Goal: Information Seeking & Learning: Find contact information

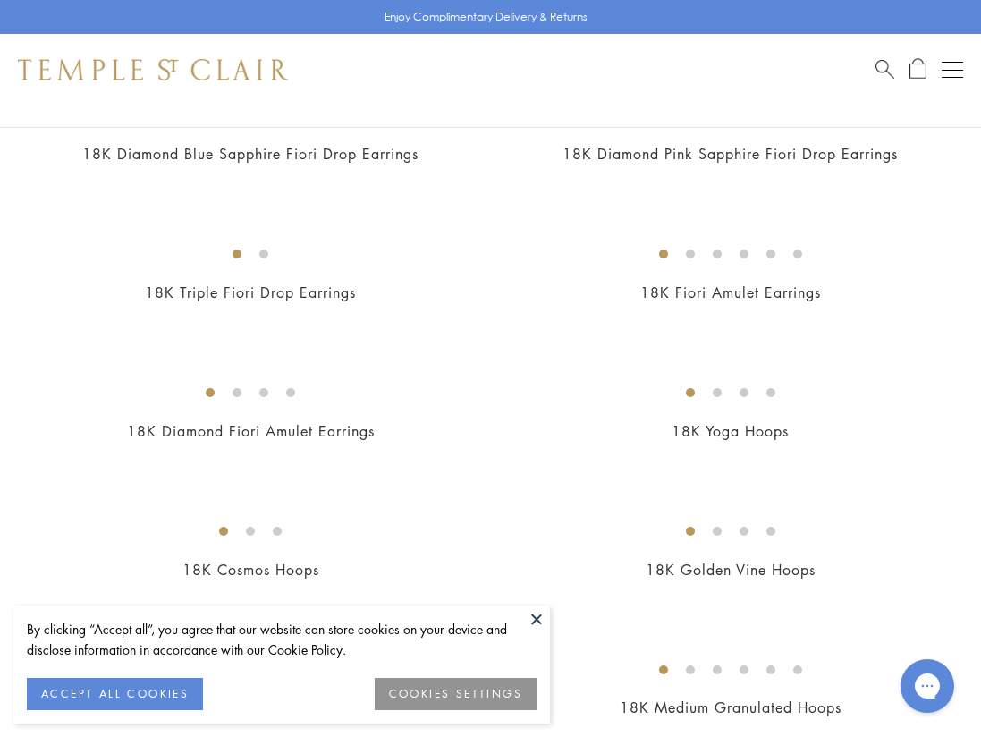
scroll to position [2018, 0]
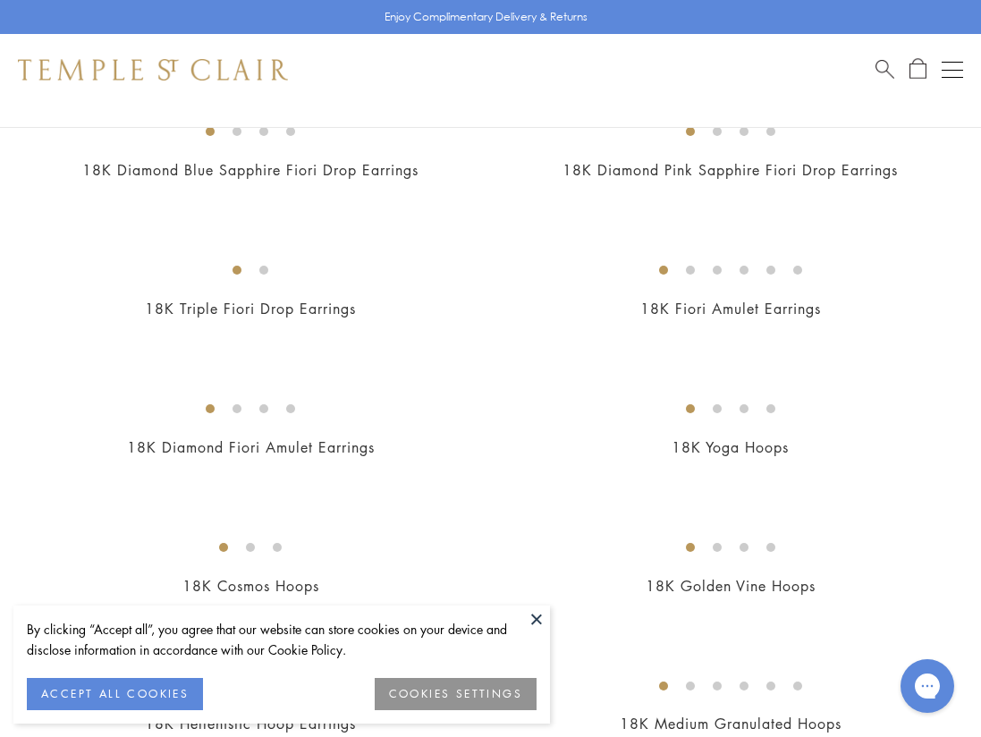
click at [0, 0] on img at bounding box center [0, 0] width 0 height 0
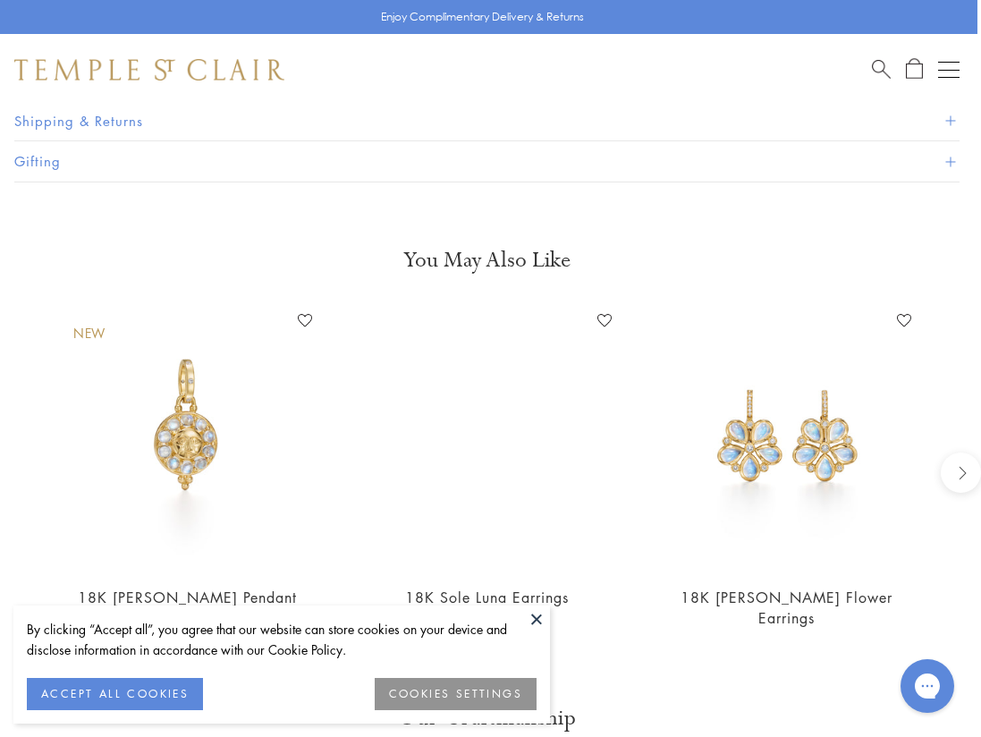
scroll to position [1364, 4]
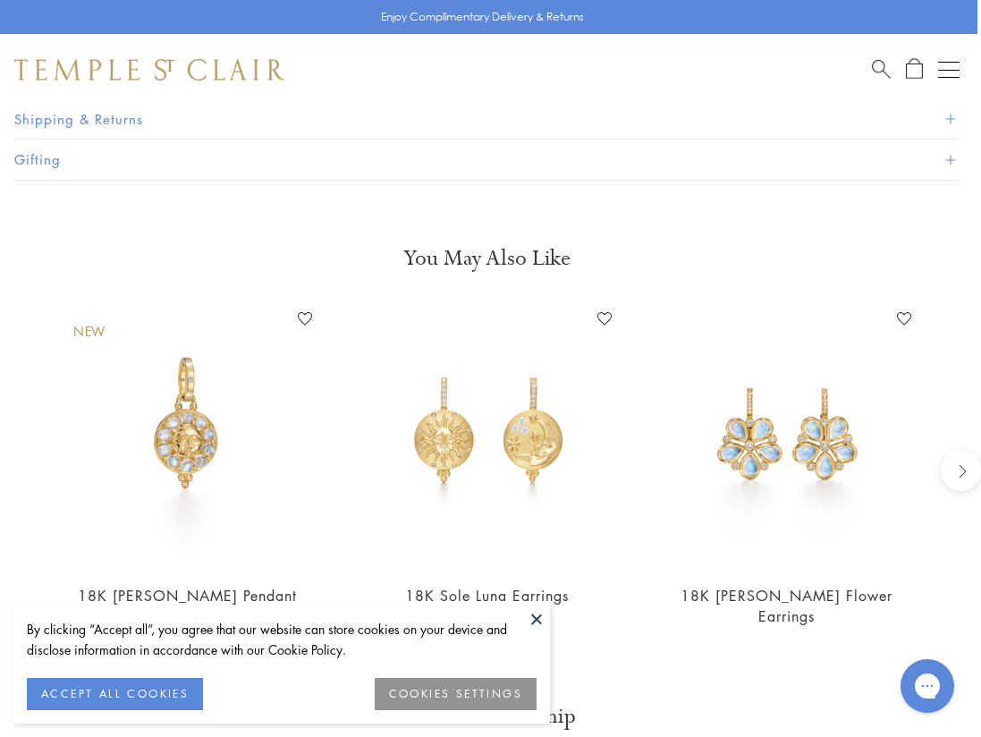
click at [489, 440] on img at bounding box center [487, 436] width 264 height 264
click at [489, 439] on img at bounding box center [487, 436] width 264 height 264
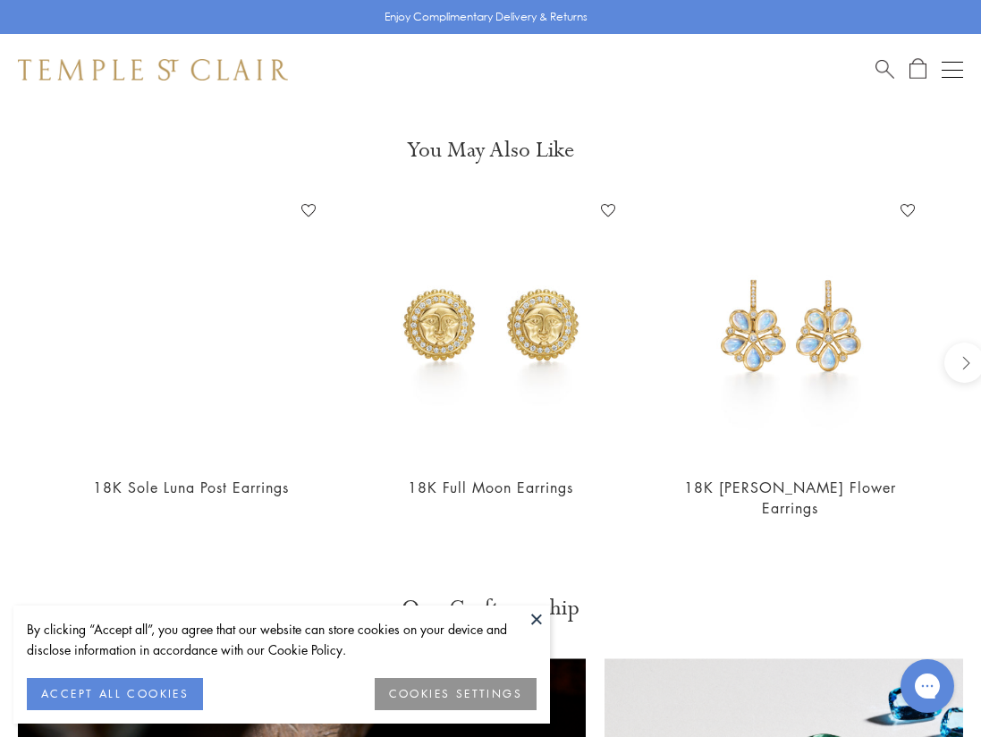
scroll to position [1451, 0]
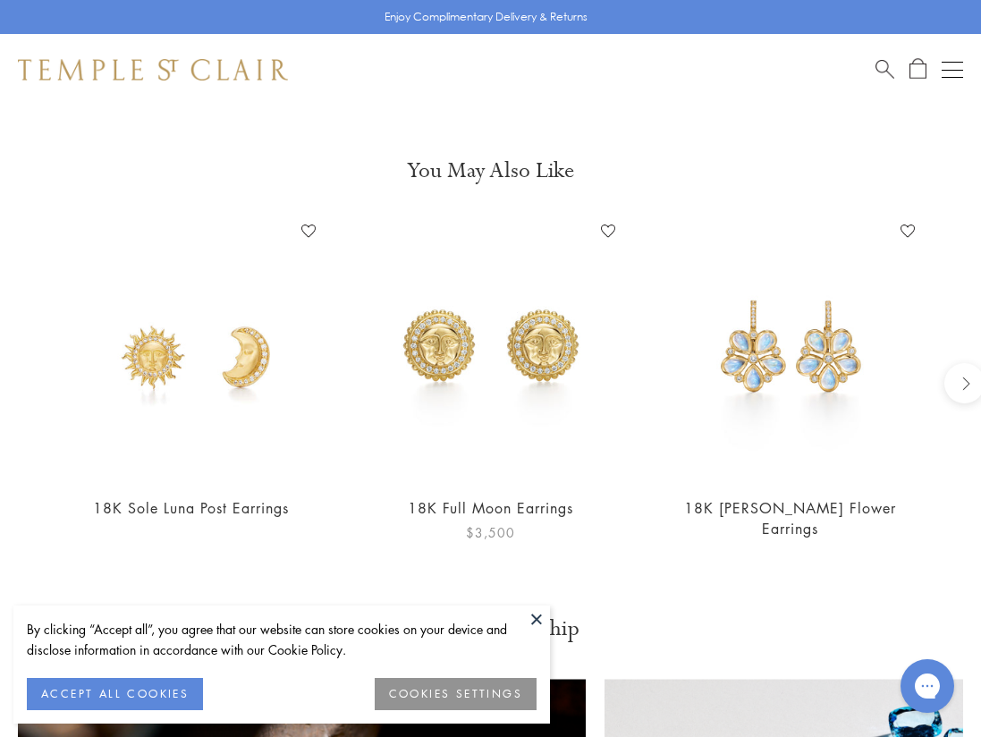
click at [509, 396] on img at bounding box center [491, 348] width 264 height 264
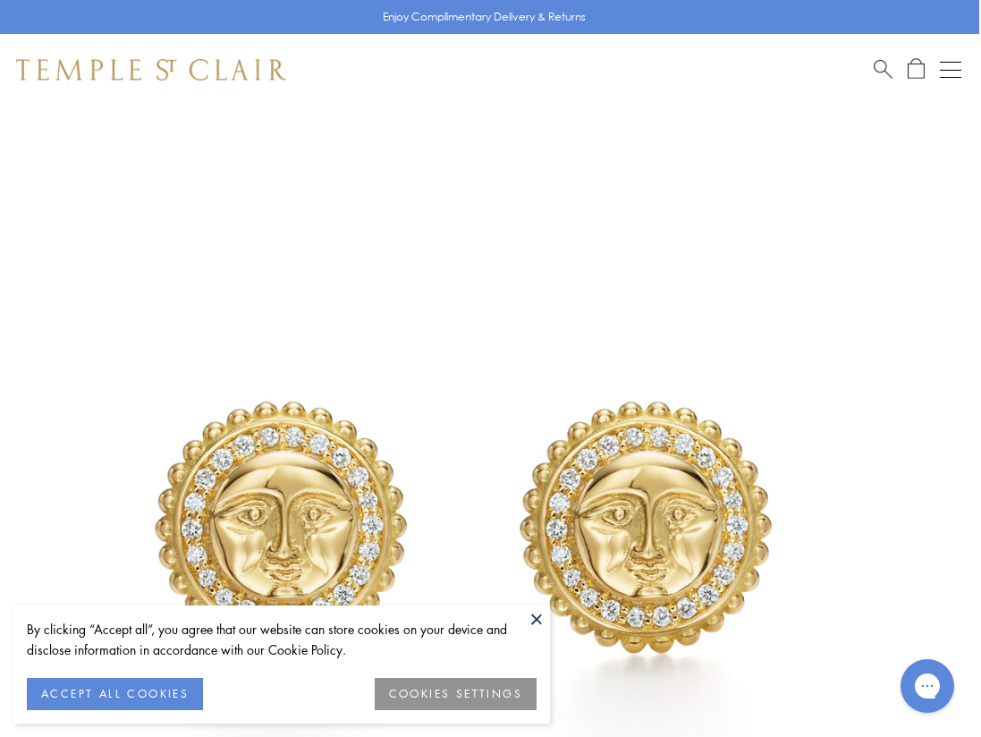
scroll to position [29, 2]
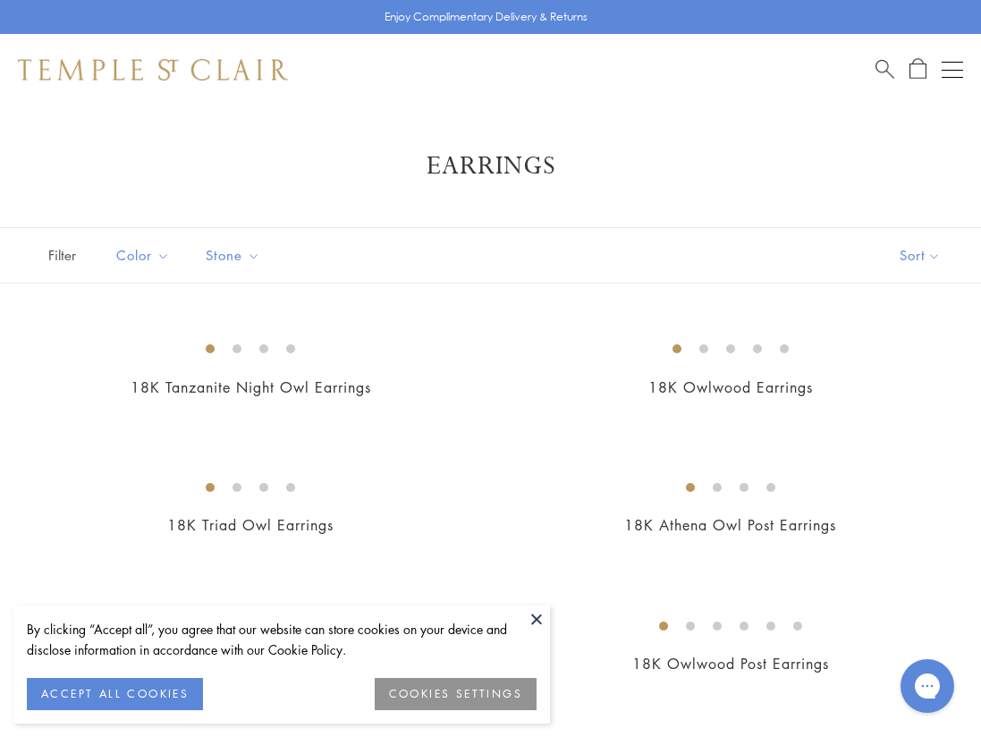
click at [884, 64] on span "Search" at bounding box center [884, 67] width 19 height 19
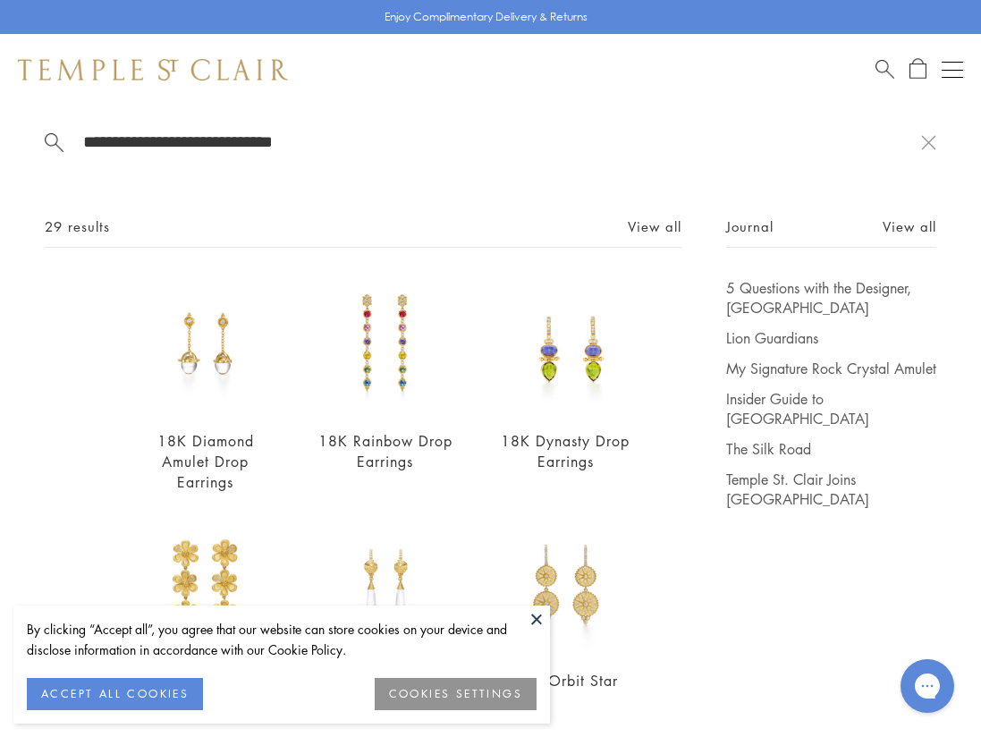
click at [123, 140] on input "**********" at bounding box center [501, 141] width 840 height 21
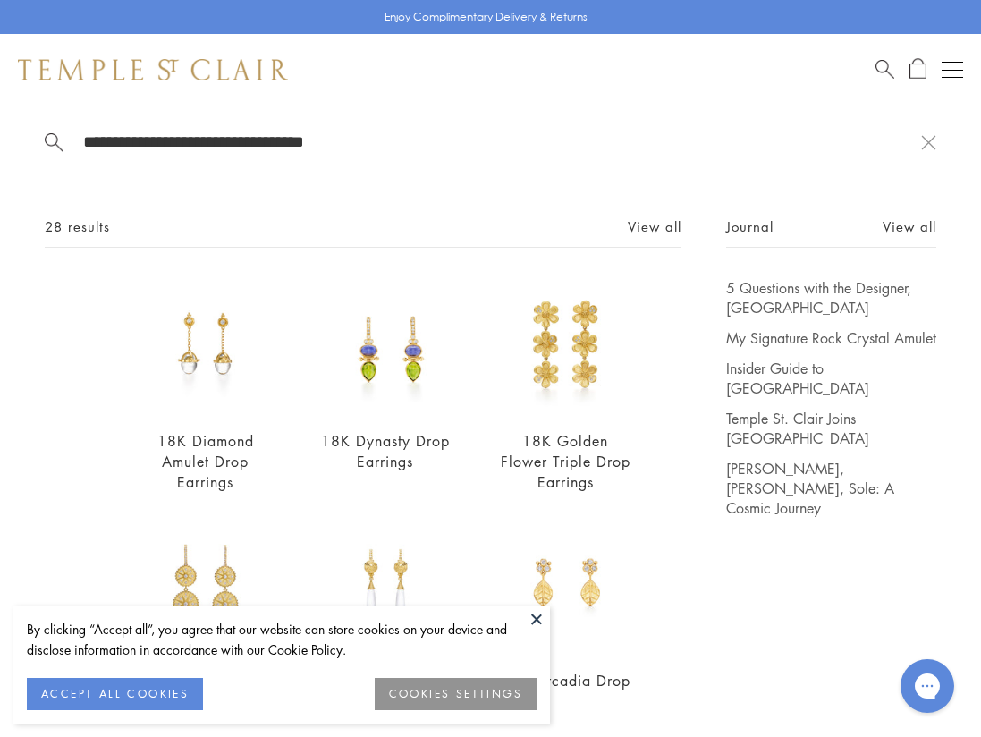
click at [373, 144] on input "**********" at bounding box center [501, 141] width 840 height 21
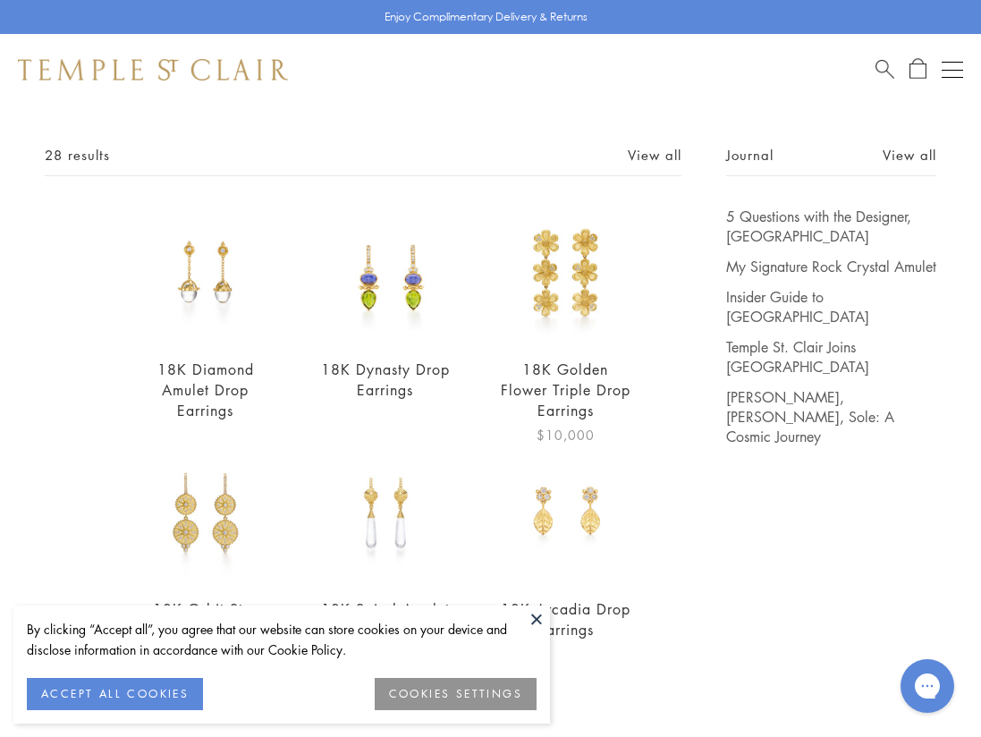
scroll to position [89, 0]
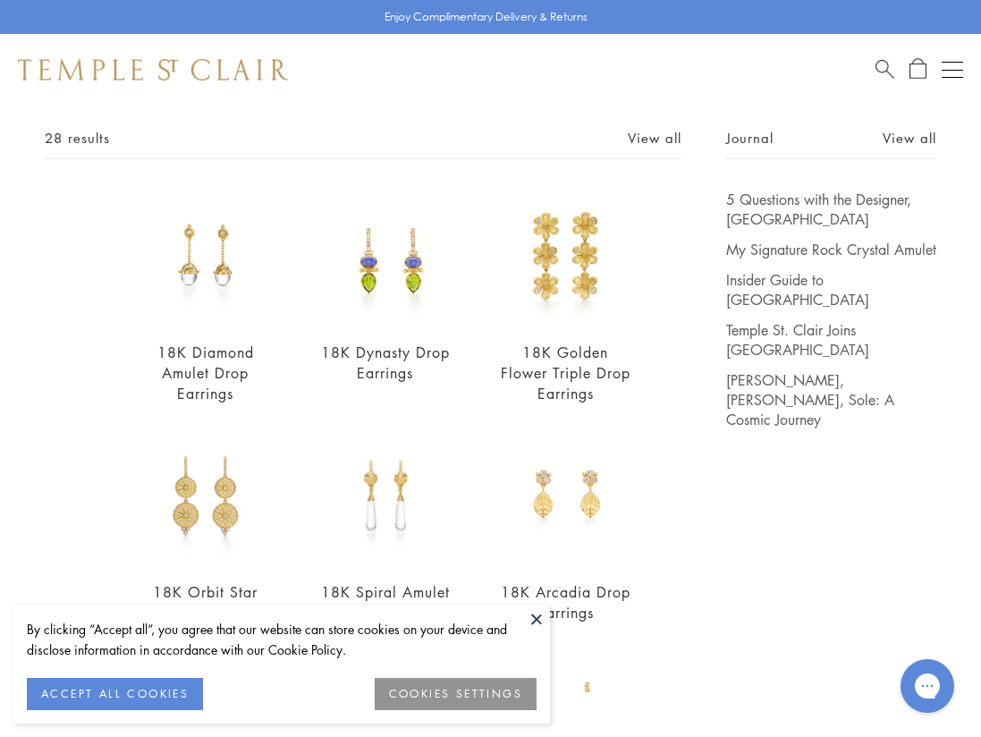
type input "**********"
click at [172, 690] on button "ACCEPT ALL COOKIES" at bounding box center [115, 694] width 176 height 32
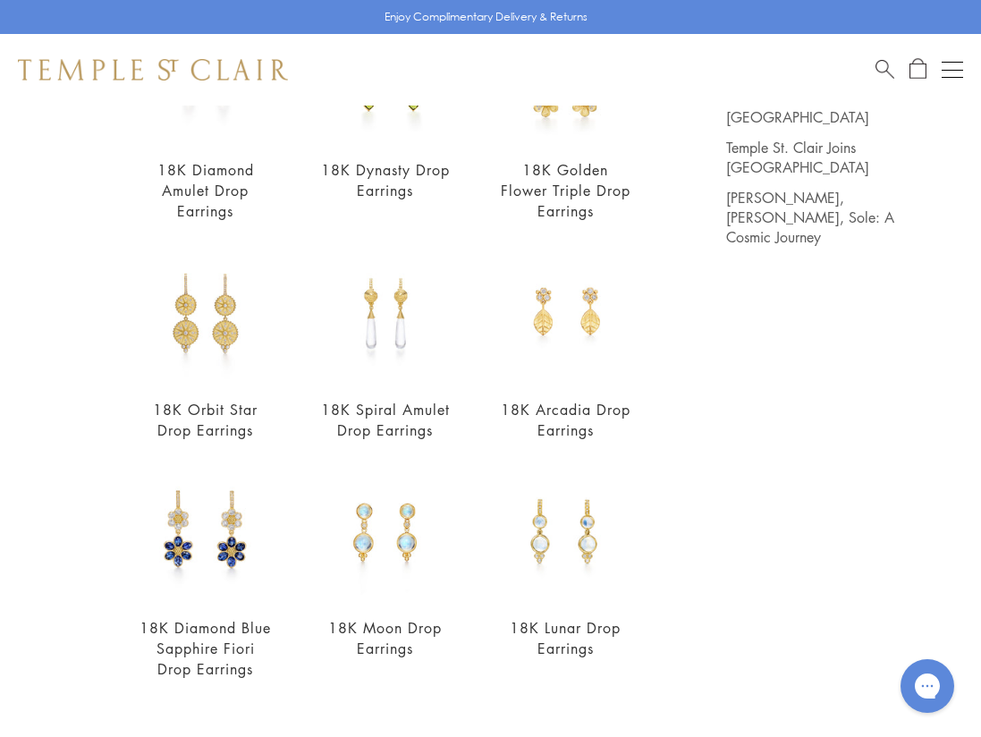
scroll to position [291, 0]
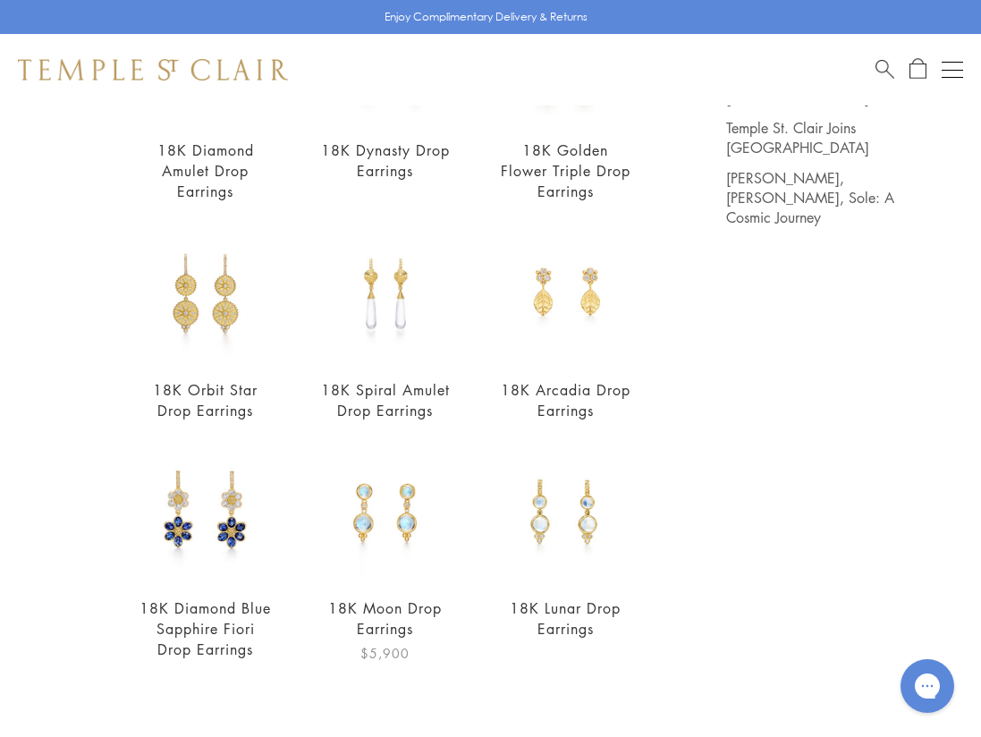
click at [383, 506] on img at bounding box center [384, 512] width 135 height 135
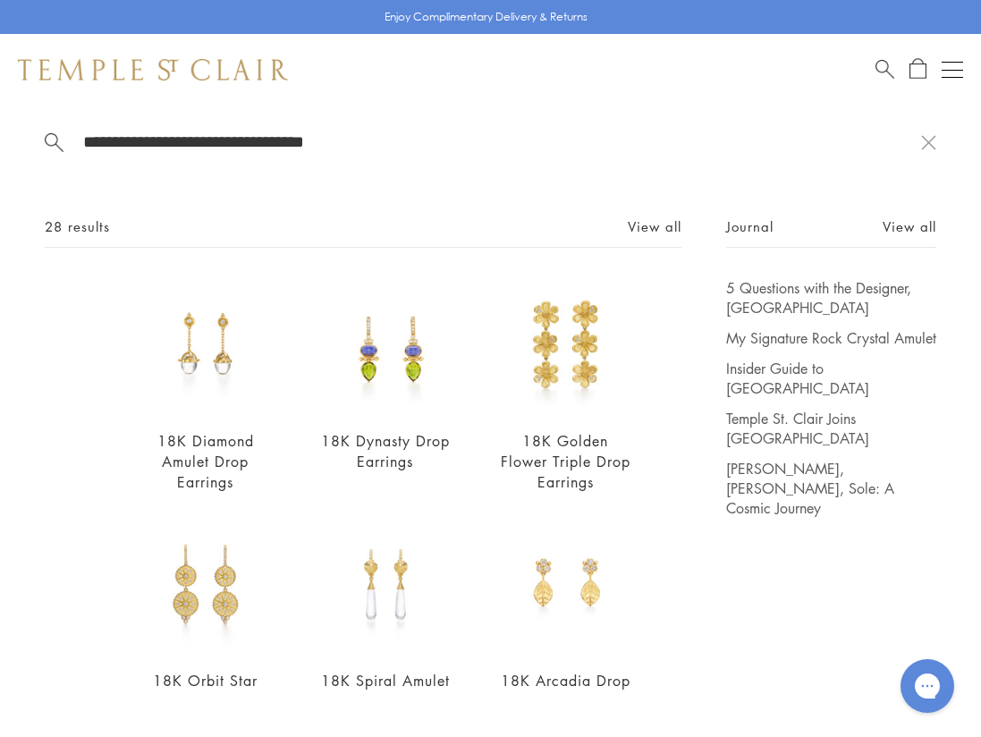
scroll to position [0, 0]
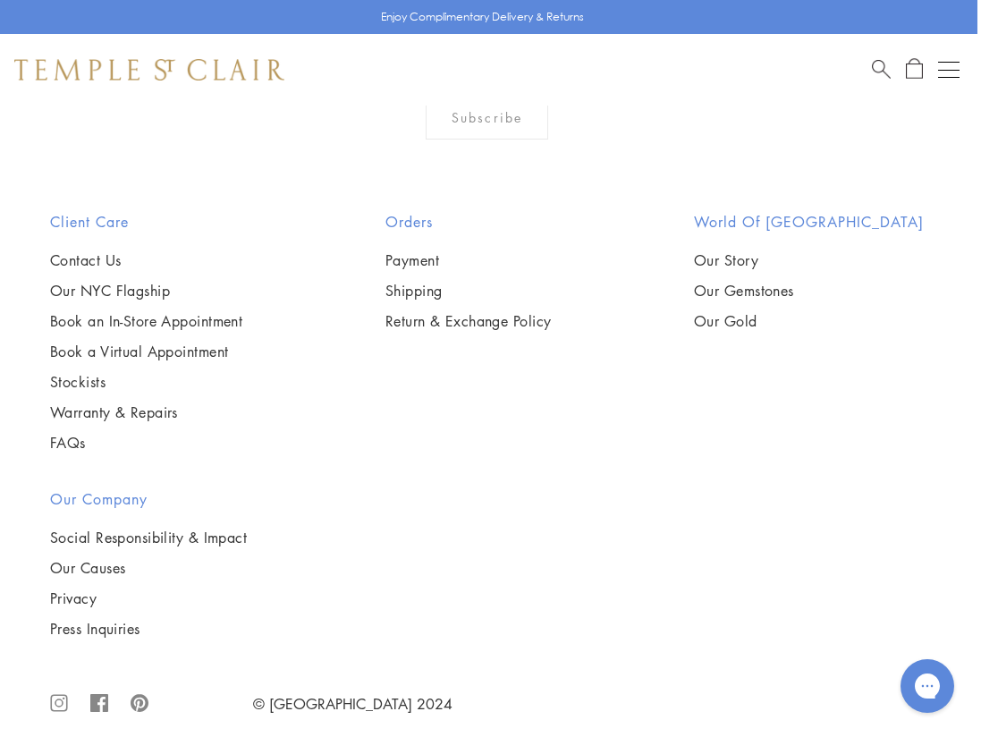
scroll to position [2763, 4]
click at [104, 254] on link "Contact Us" at bounding box center [146, 260] width 192 height 20
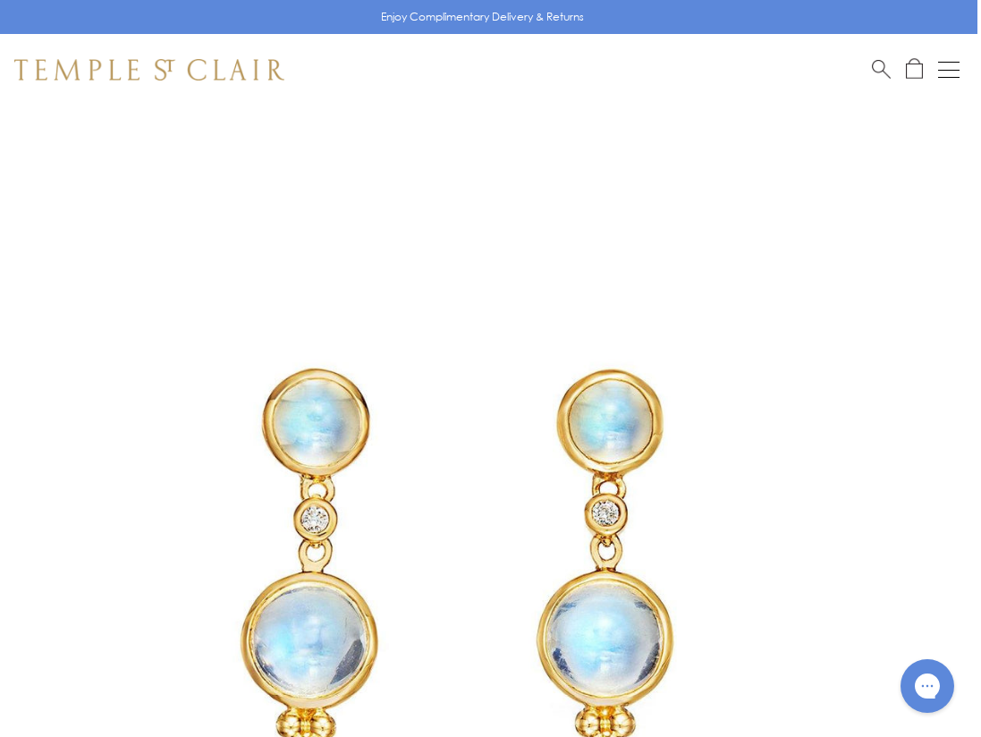
scroll to position [0, 4]
